Goal: Task Accomplishment & Management: Manage account settings

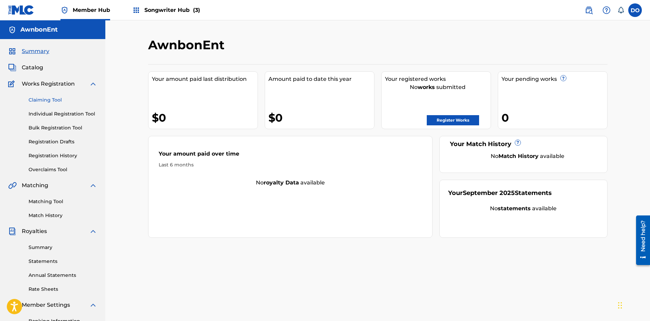
click at [42, 99] on link "Claiming Tool" at bounding box center [63, 99] width 69 height 7
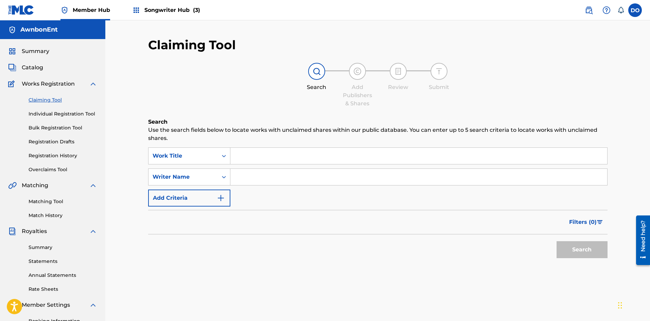
click at [252, 153] on input "Search Form" at bounding box center [418, 156] width 377 height 16
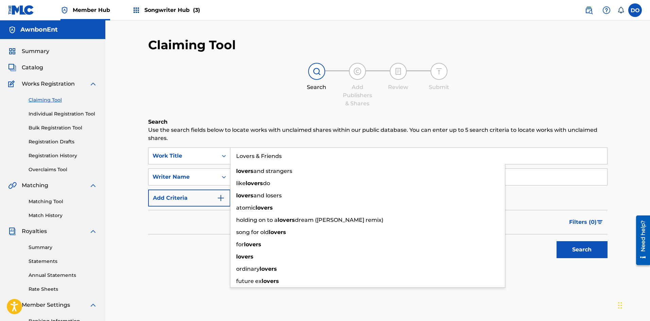
type input "Lovers & Friends"
click at [263, 120] on h6 "Search" at bounding box center [377, 122] width 459 height 8
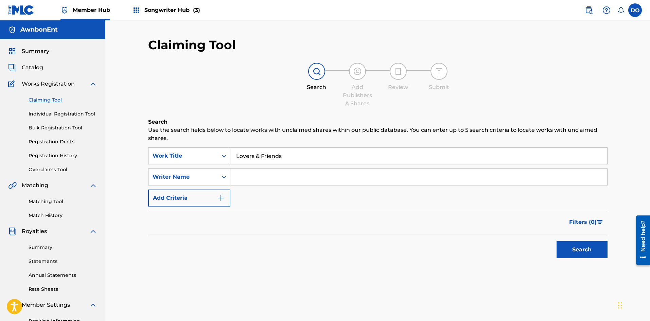
click at [245, 176] on input "Search Form" at bounding box center [418, 177] width 377 height 16
type input "[PERSON_NAME]"
click at [573, 249] on button "Search" at bounding box center [581, 249] width 51 height 17
click at [224, 197] on img "Search Form" at bounding box center [221, 198] width 8 height 8
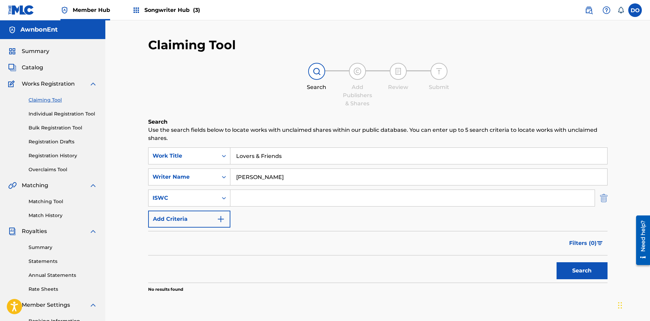
click at [606, 198] on img "Search Form" at bounding box center [603, 197] width 7 height 17
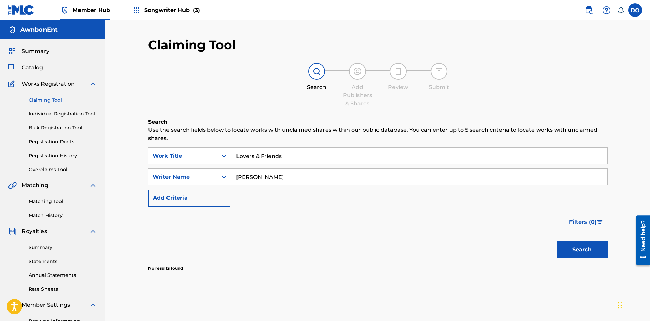
click at [146, 8] on span "Songwriter Hub (3)" at bounding box center [172, 10] width 56 height 8
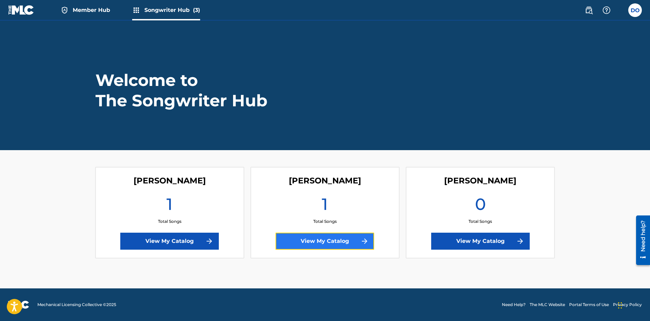
click at [356, 243] on link "View My Catalog" at bounding box center [324, 241] width 98 height 17
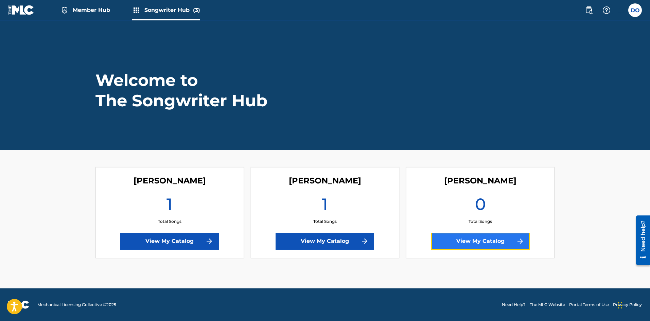
click at [514, 239] on link "View My Catalog" at bounding box center [480, 241] width 98 height 17
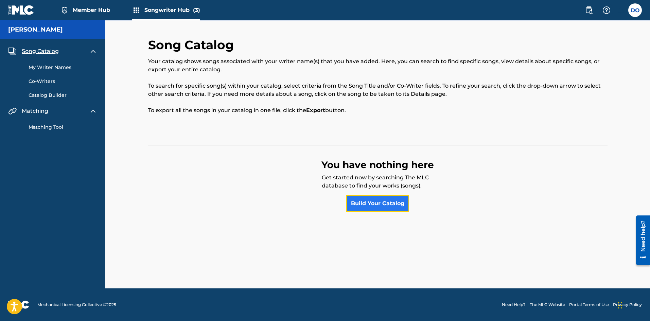
click at [367, 203] on link "Build Your Catalog" at bounding box center [377, 203] width 63 height 17
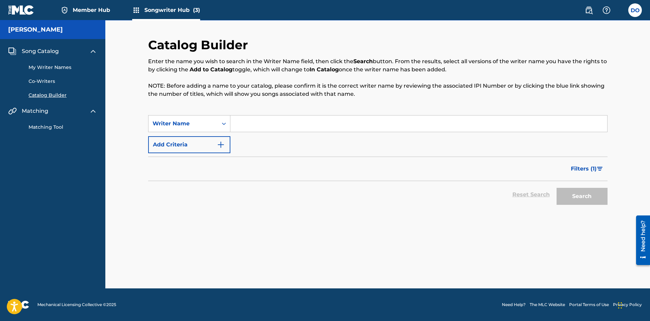
click at [248, 124] on input "Search Form" at bounding box center [418, 123] width 377 height 16
click at [581, 195] on button "Search" at bounding box center [581, 196] width 51 height 17
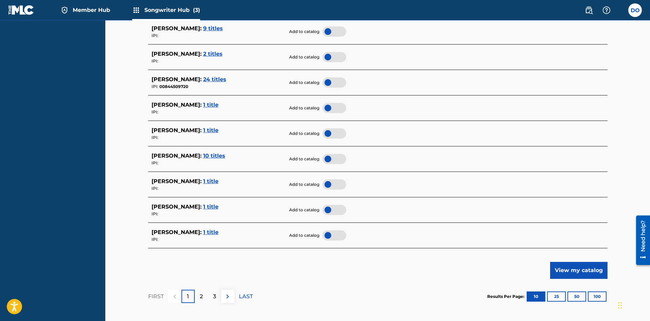
scroll to position [238, 0]
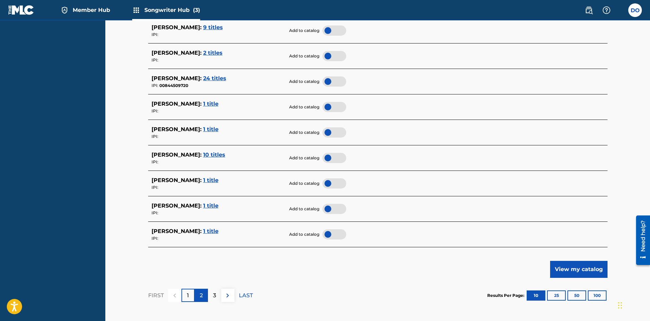
click at [200, 292] on p "2" at bounding box center [201, 295] width 3 height 8
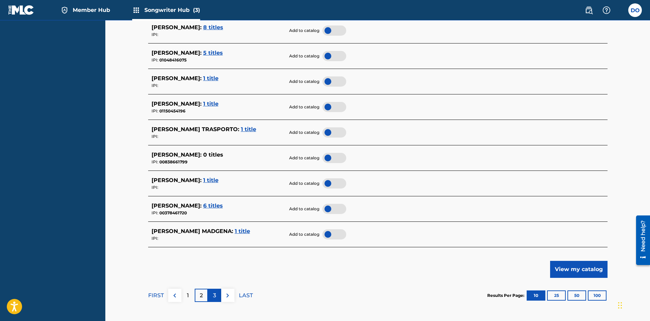
click at [215, 292] on p "3" at bounding box center [214, 295] width 3 height 8
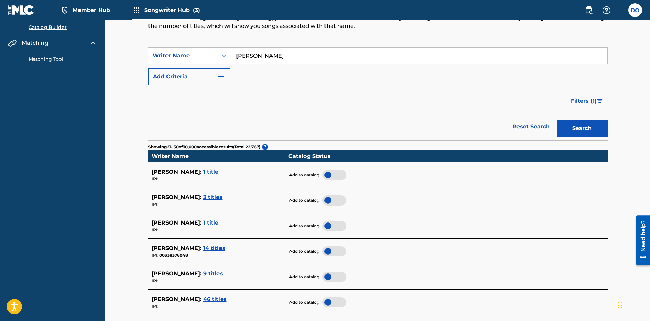
scroll to position [0, 0]
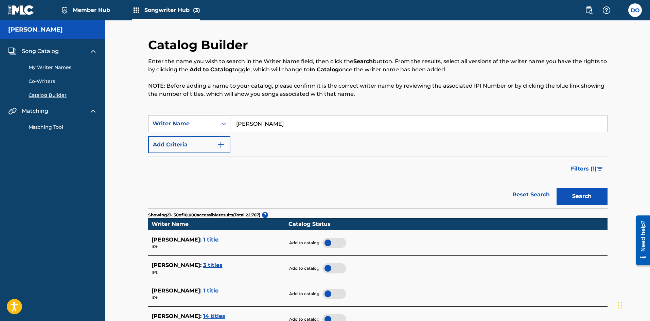
drag, startPoint x: 279, startPoint y: 120, endPoint x: 207, endPoint y: 121, distance: 72.0
click at [201, 127] on div "SearchWithCriteria07930821-ca5b-4c4f-bee1-8190fd306aef Writer Name [PERSON_NAME]" at bounding box center [377, 123] width 459 height 17
type input "[PERSON_NAME]"
click at [221, 145] on img "Search Form" at bounding box center [221, 145] width 8 height 8
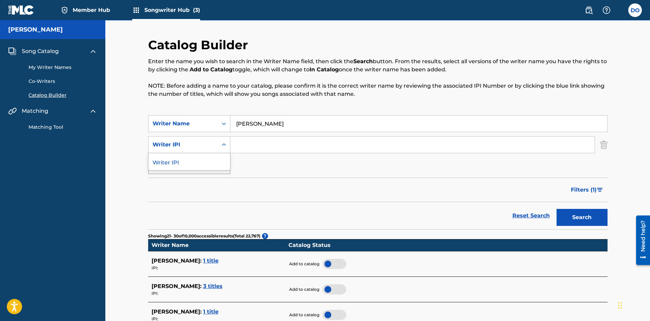
click at [225, 144] on icon "Search Form" at bounding box center [223, 144] width 7 height 7
click at [228, 145] on div "Search Form" at bounding box center [224, 145] width 12 height 12
click at [578, 214] on button "Search" at bounding box center [581, 217] width 51 height 17
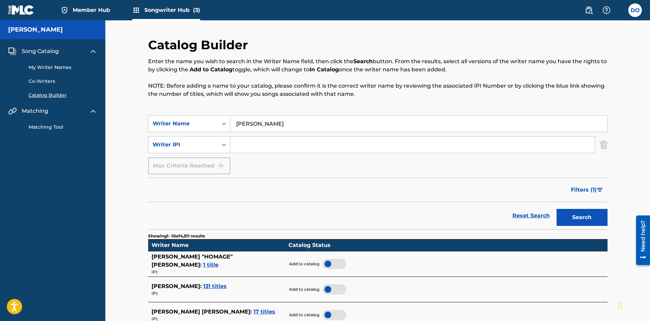
click at [218, 263] on span "1 title" at bounding box center [210, 264] width 15 height 6
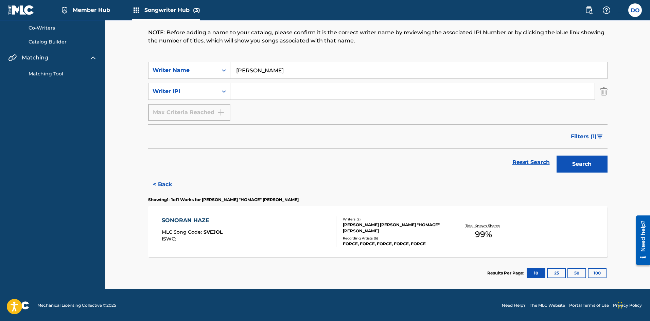
scroll to position [54, 0]
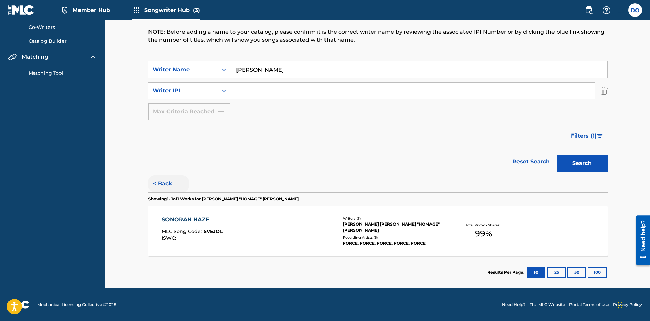
click at [166, 178] on button "< Back" at bounding box center [168, 183] width 41 height 17
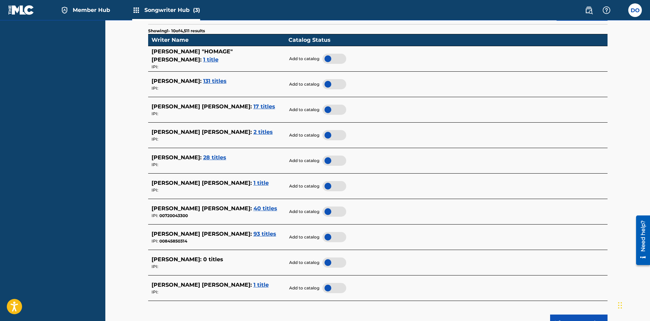
scroll to position [224, 0]
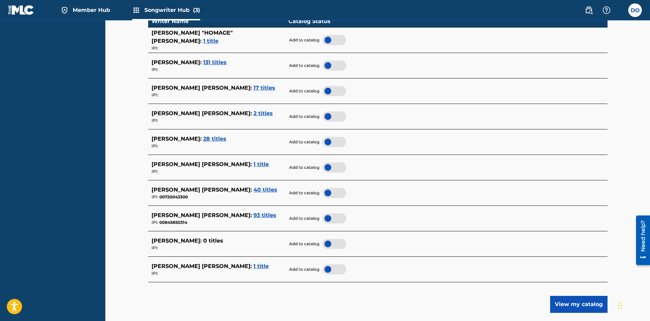
click at [253, 188] on span "40 titles" at bounding box center [265, 189] width 24 height 6
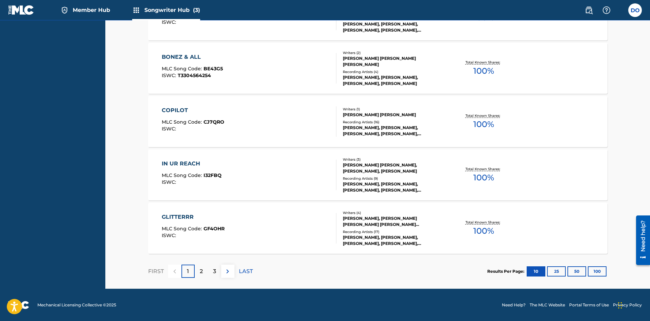
scroll to position [537, 0]
click at [201, 276] on div "2" at bounding box center [201, 270] width 13 height 13
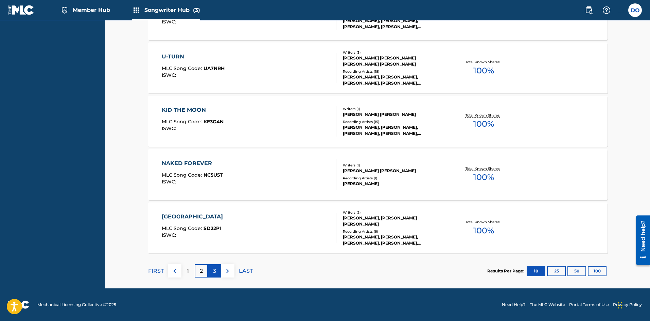
click at [211, 267] on div "3" at bounding box center [214, 270] width 13 height 13
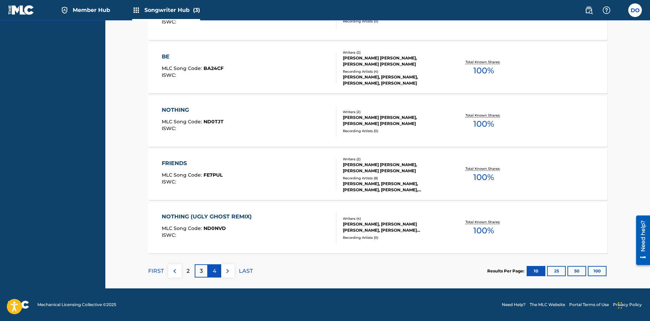
click at [212, 270] on div "4" at bounding box center [214, 270] width 13 height 13
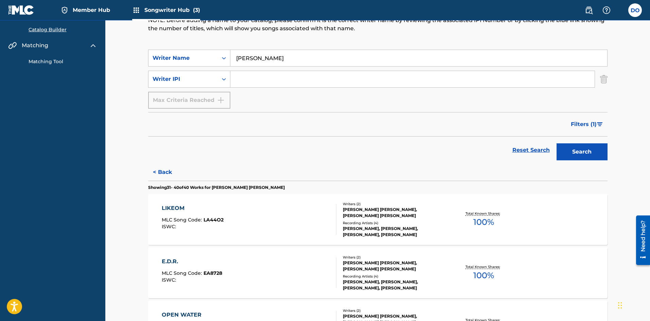
scroll to position [61, 0]
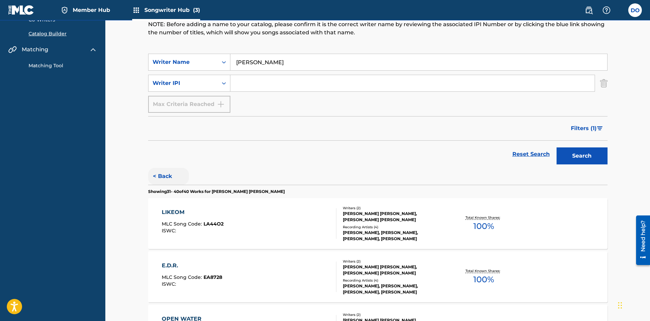
click at [160, 176] on button "< Back" at bounding box center [168, 176] width 41 height 17
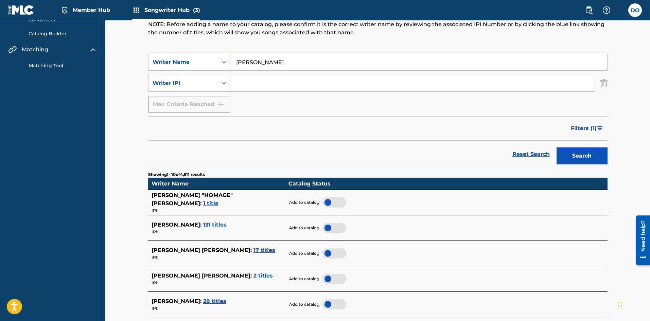
click at [203, 227] on span "131 titles" at bounding box center [214, 224] width 23 height 6
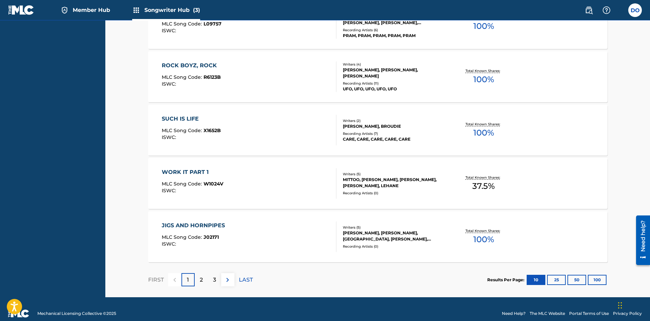
scroll to position [537, 0]
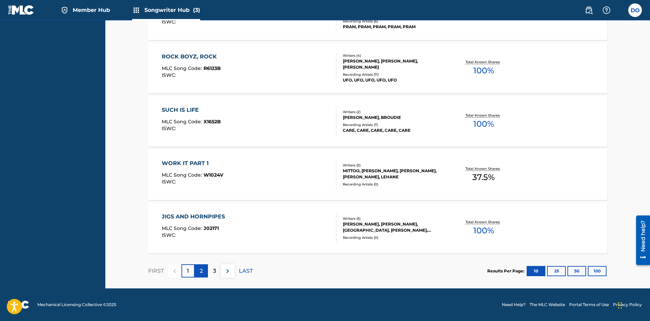
click at [202, 270] on p "2" at bounding box center [201, 271] width 3 height 8
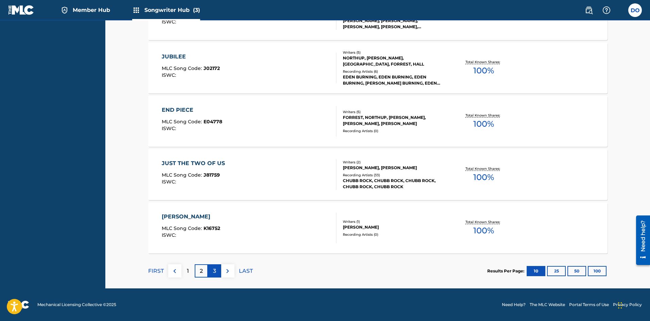
click at [214, 267] on p "3" at bounding box center [214, 271] width 3 height 8
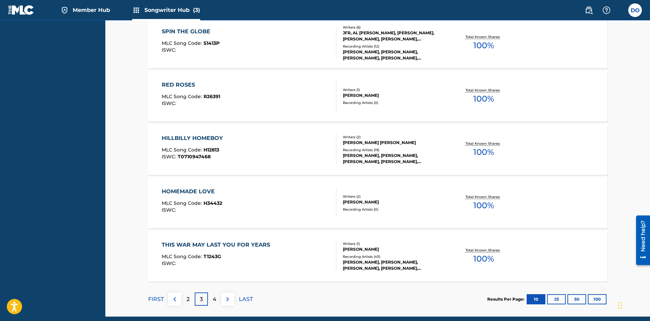
scroll to position [509, 0]
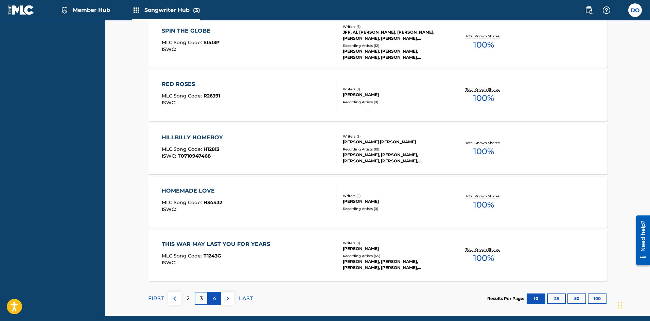
click at [211, 298] on div "4" at bounding box center [214, 298] width 13 height 13
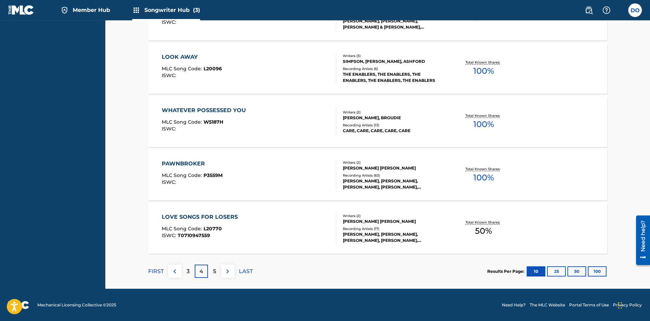
scroll to position [537, 0]
click at [216, 271] on div "5" at bounding box center [214, 270] width 13 height 13
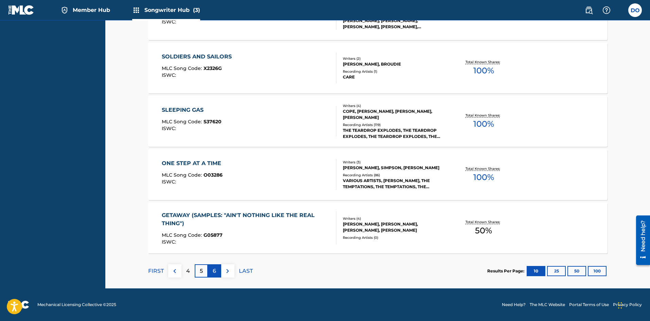
click at [218, 272] on div "6" at bounding box center [214, 270] width 13 height 13
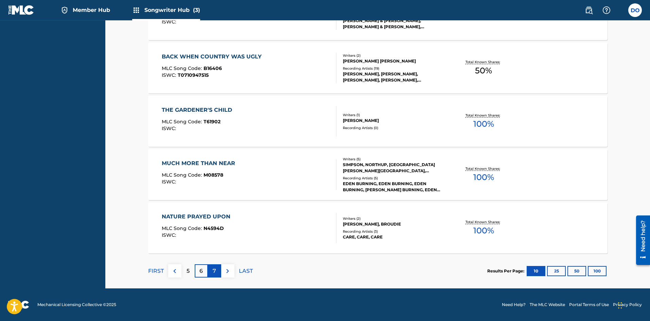
click at [216, 273] on div "7" at bounding box center [214, 270] width 13 height 13
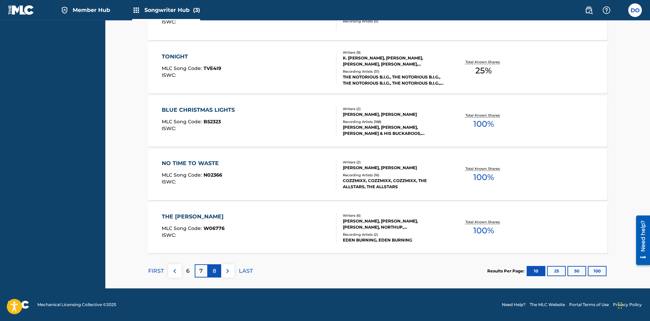
click at [214, 271] on p "8" at bounding box center [214, 271] width 3 height 8
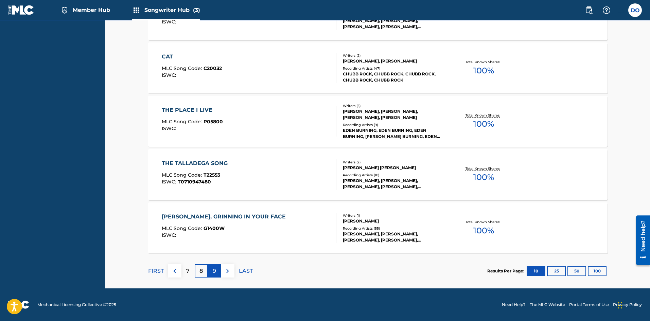
click at [215, 269] on p "9" at bounding box center [214, 271] width 3 height 8
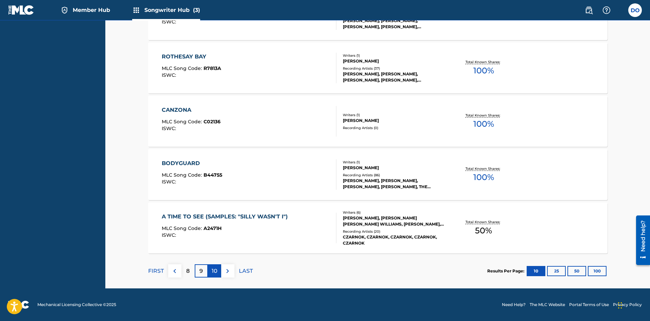
click at [215, 271] on p "10" at bounding box center [215, 271] width 6 height 8
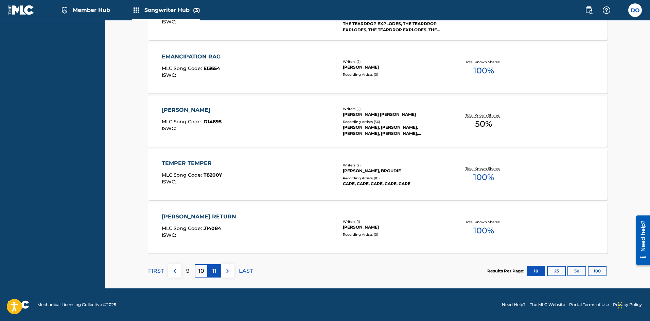
click at [215, 273] on p "11" at bounding box center [214, 271] width 4 height 8
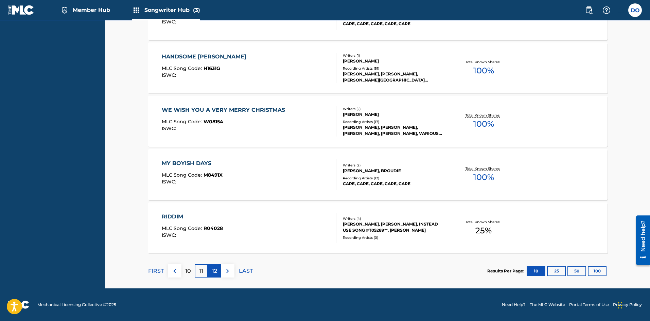
click at [215, 269] on p "12" at bounding box center [214, 271] width 5 height 8
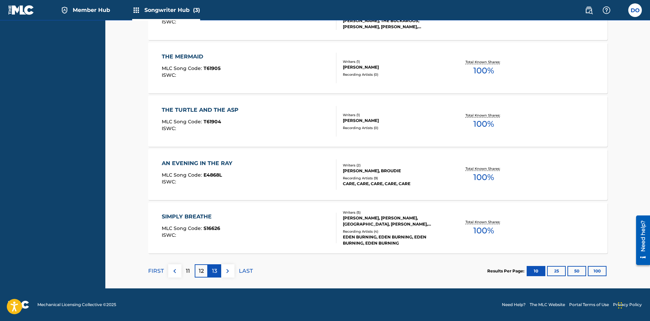
click at [214, 273] on p "13" at bounding box center [214, 271] width 5 height 8
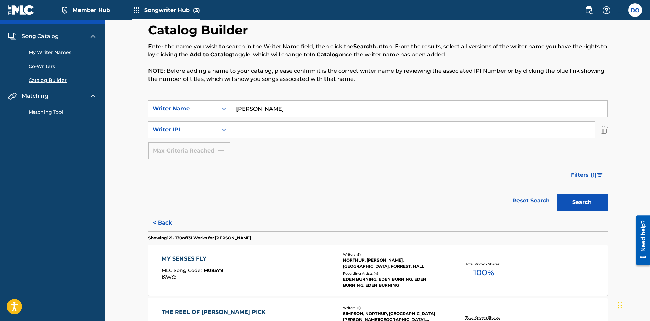
scroll to position [0, 0]
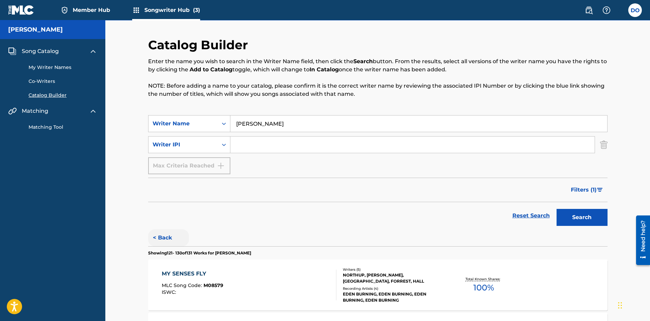
click at [174, 237] on button "< Back" at bounding box center [168, 237] width 41 height 17
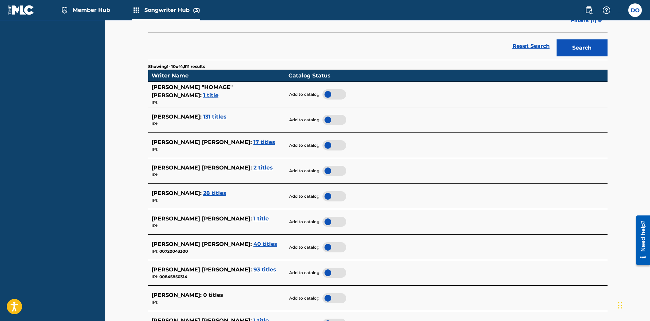
scroll to position [170, 0]
click at [211, 194] on span "28 titles" at bounding box center [214, 192] width 23 height 6
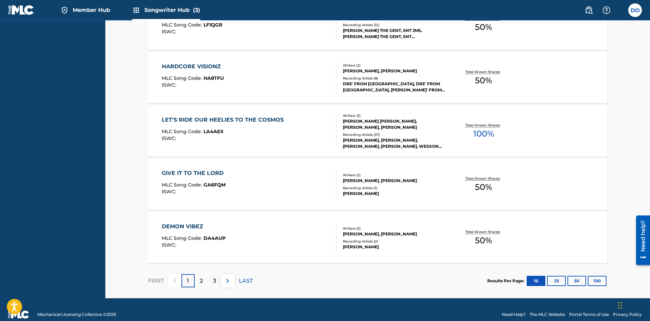
scroll to position [537, 0]
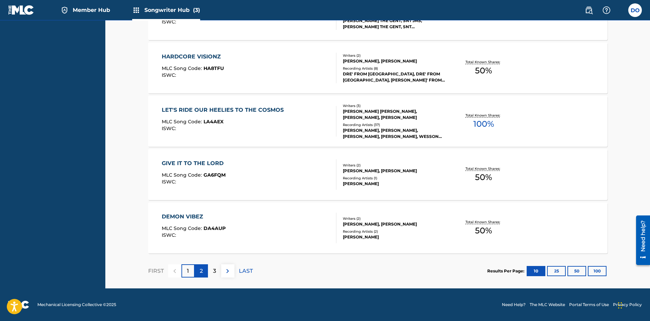
click at [204, 266] on div "2" at bounding box center [201, 270] width 13 height 13
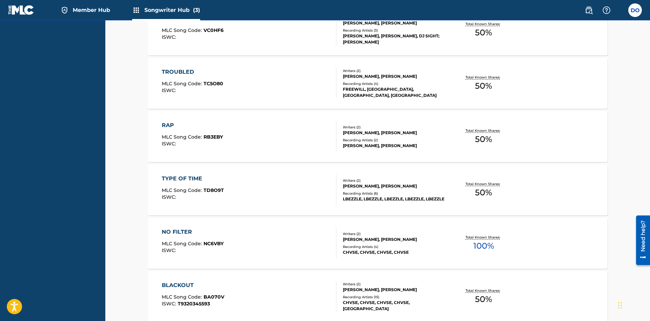
scroll to position [509, 0]
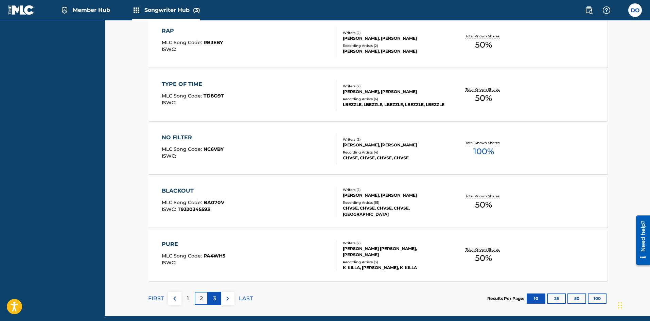
click at [213, 296] on p "3" at bounding box center [214, 298] width 3 height 8
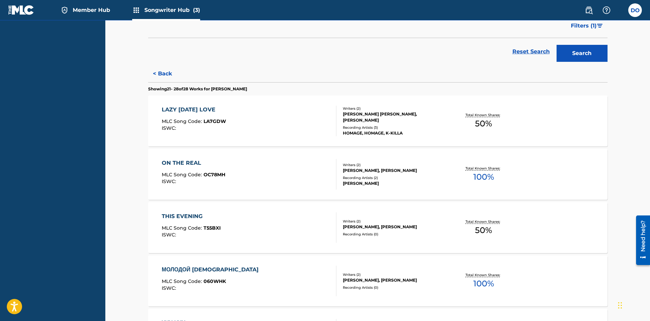
scroll to position [170, 0]
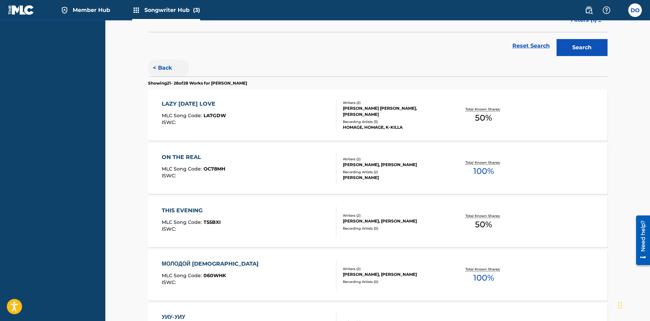
click at [162, 70] on button "< Back" at bounding box center [168, 67] width 41 height 17
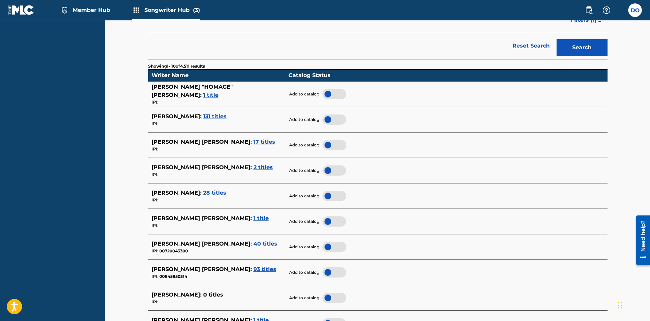
scroll to position [204, 0]
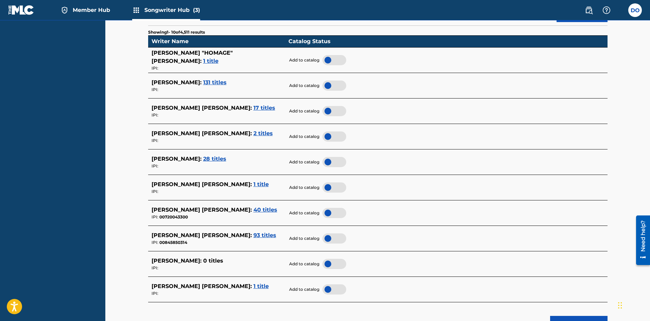
click at [253, 209] on span "40 titles" at bounding box center [265, 209] width 24 height 6
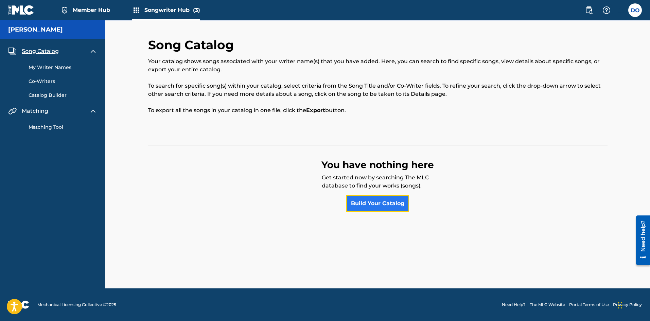
click at [372, 203] on link "Build Your Catalog" at bounding box center [377, 203] width 63 height 17
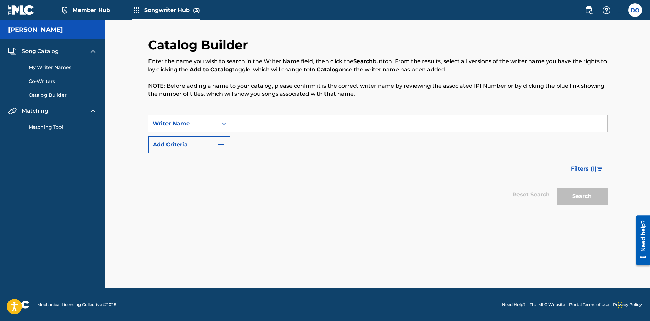
click at [243, 124] on input "Search Form" at bounding box center [418, 123] width 377 height 16
click at [221, 146] on img "Search Form" at bounding box center [221, 145] width 8 height 8
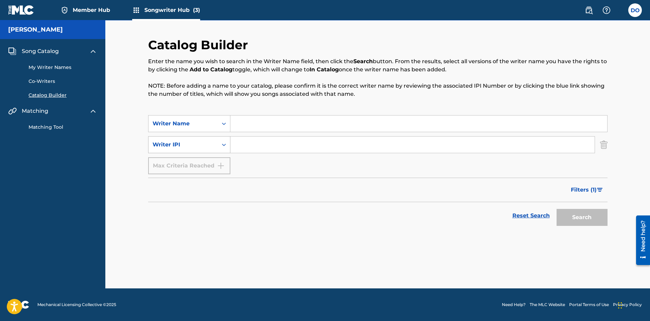
click at [220, 145] on div "Search Form" at bounding box center [224, 145] width 12 height 12
click at [608, 146] on div "Catalog Builder Enter the name you wish to search in the Writer Name field, the…" at bounding box center [377, 162] width 475 height 251
click at [603, 146] on img "Search Form" at bounding box center [603, 144] width 7 height 17
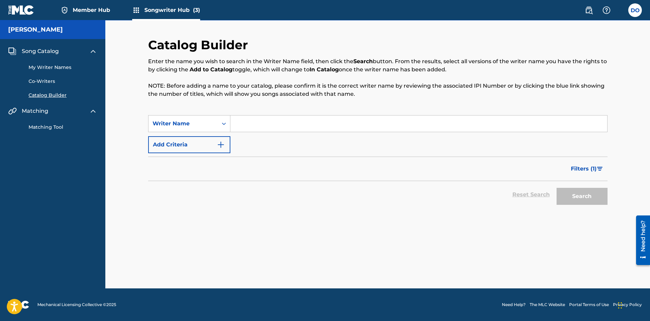
click at [79, 9] on span "Member Hub" at bounding box center [91, 10] width 37 height 8
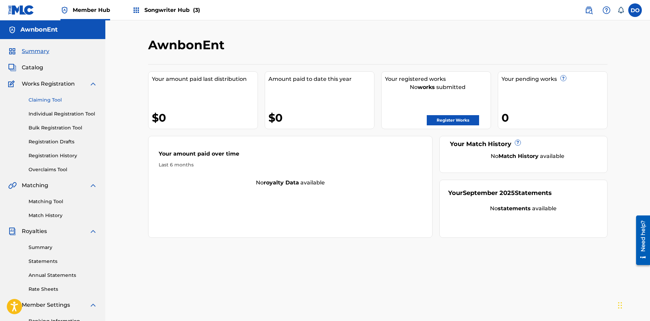
click at [48, 99] on link "Claiming Tool" at bounding box center [63, 99] width 69 height 7
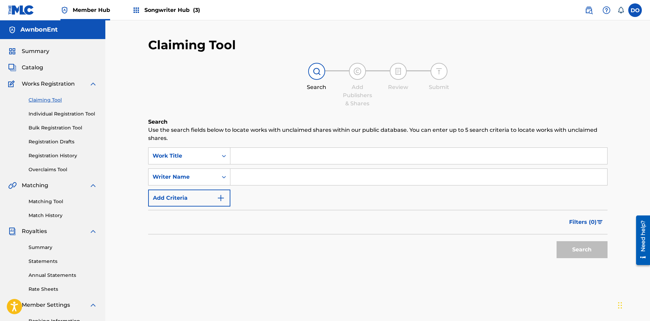
click at [240, 157] on input "Search Form" at bounding box center [418, 156] width 377 height 16
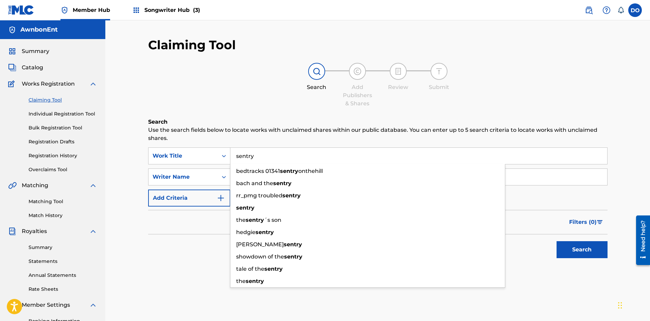
type input "sentry"
click at [550, 175] on input "Search Form" at bounding box center [418, 177] width 377 height 16
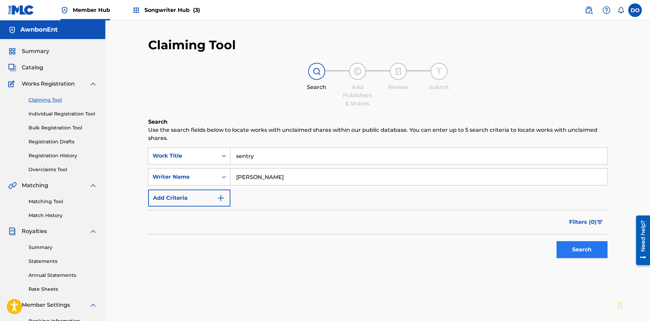
type input "[PERSON_NAME]"
click at [576, 252] on button "Search" at bounding box center [581, 249] width 51 height 17
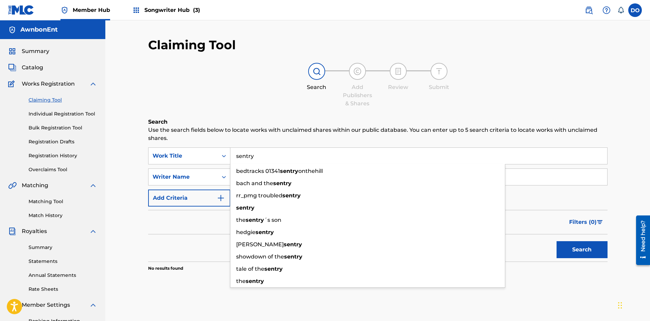
drag, startPoint x: 264, startPoint y: 157, endPoint x: 239, endPoint y: 156, distance: 24.1
click at [239, 156] on input "sentry" at bounding box center [418, 156] width 377 height 16
type input "s"
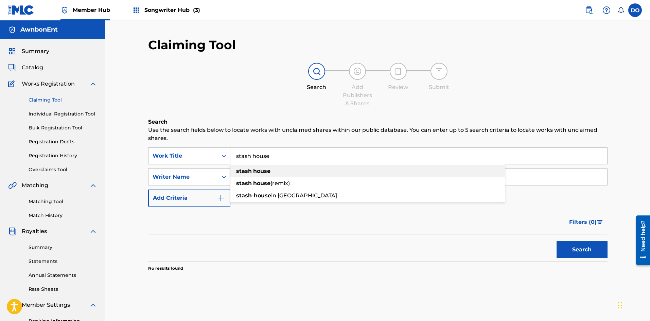
type input "stash house"
click at [271, 170] on div "stash house" at bounding box center [367, 171] width 274 height 12
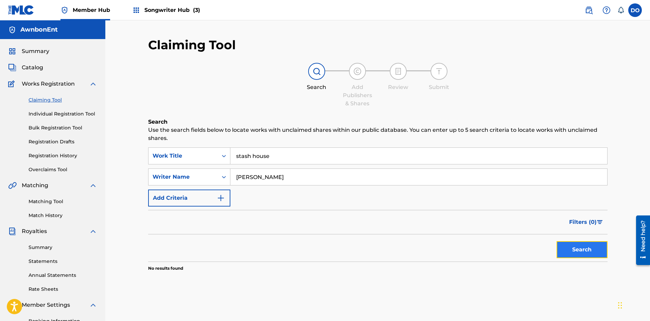
click at [572, 249] on button "Search" at bounding box center [581, 249] width 51 height 17
